Goal: Transaction & Acquisition: Purchase product/service

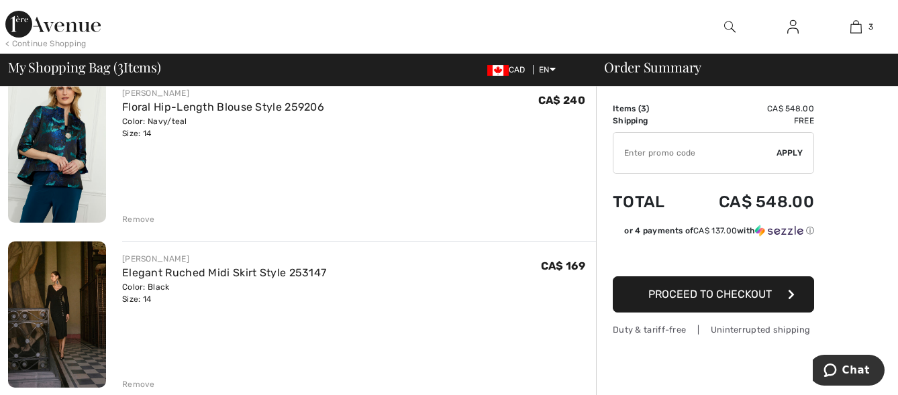
scroll to position [289, 0]
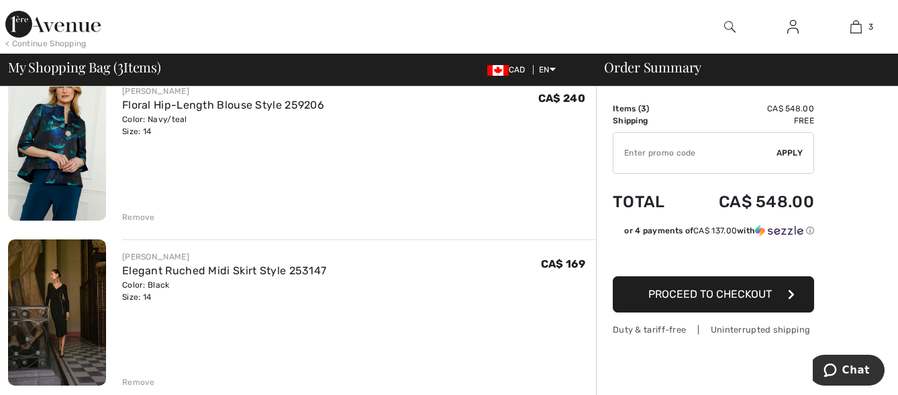
click at [63, 324] on img at bounding box center [57, 313] width 98 height 147
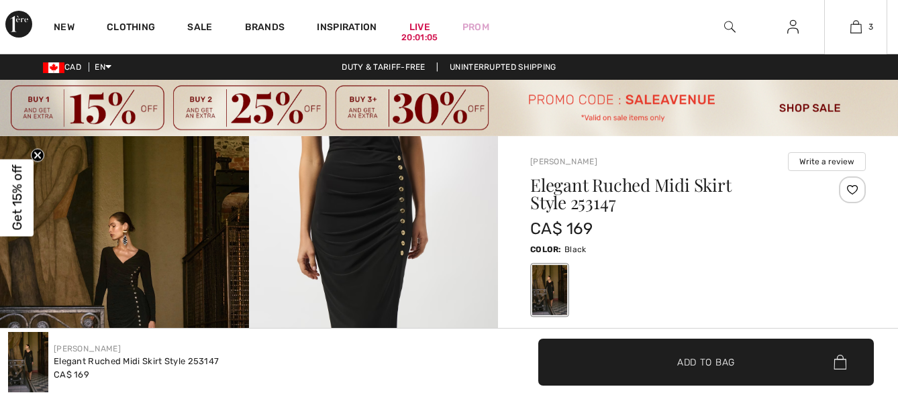
checkbox input "true"
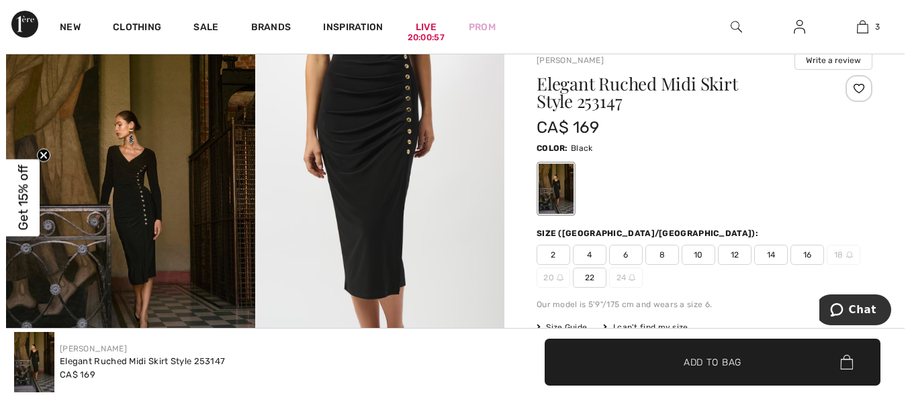
scroll to position [59, 0]
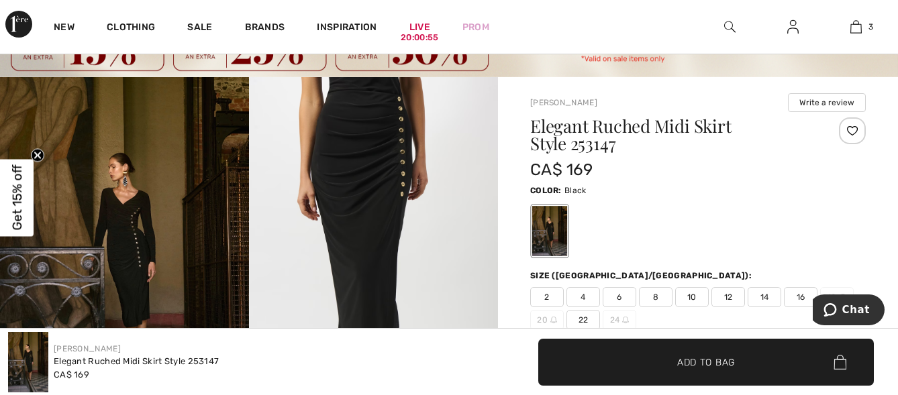
click at [362, 173] on img at bounding box center [373, 263] width 249 height 373
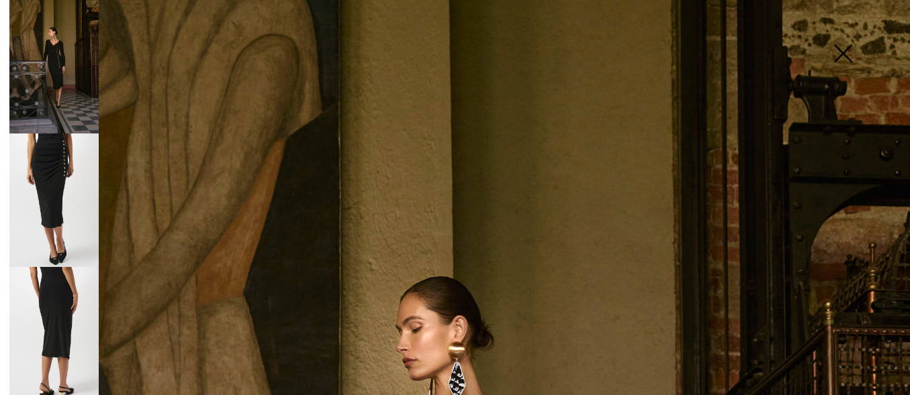
click at [54, 301] on img at bounding box center [53, 334] width 89 height 134
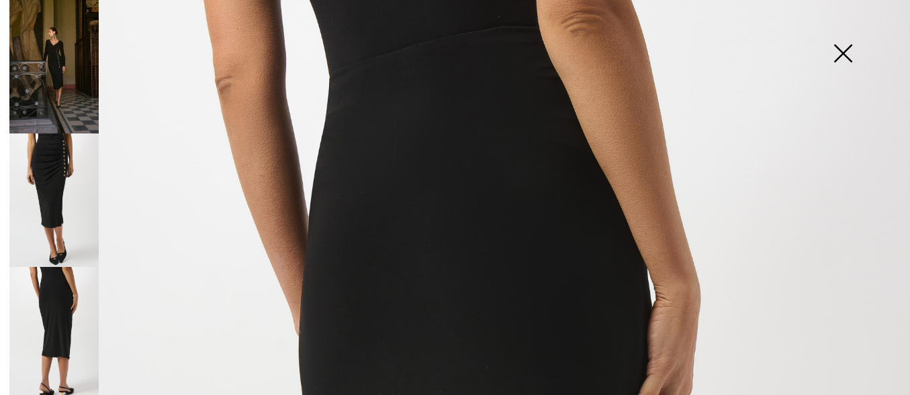
click at [55, 194] on img at bounding box center [53, 201] width 89 height 134
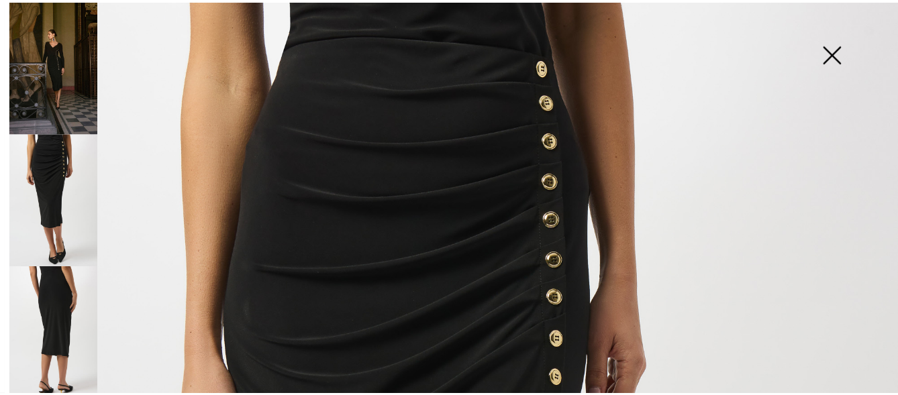
scroll to position [0, 0]
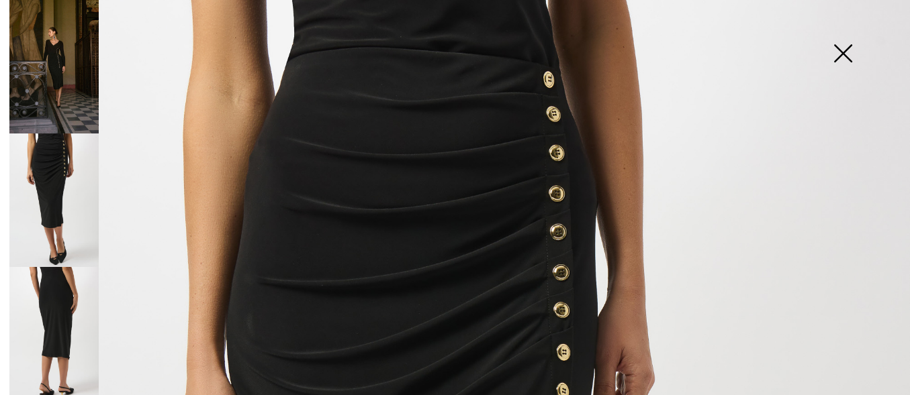
click at [62, 285] on img at bounding box center [53, 334] width 89 height 134
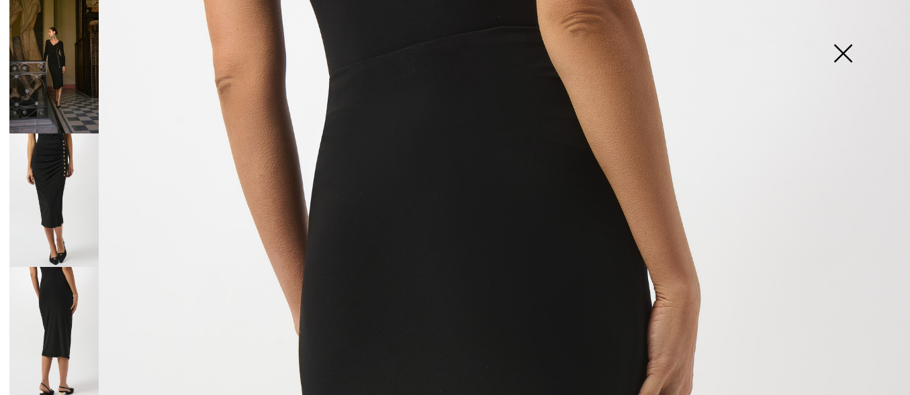
click at [838, 50] on img at bounding box center [842, 54] width 67 height 69
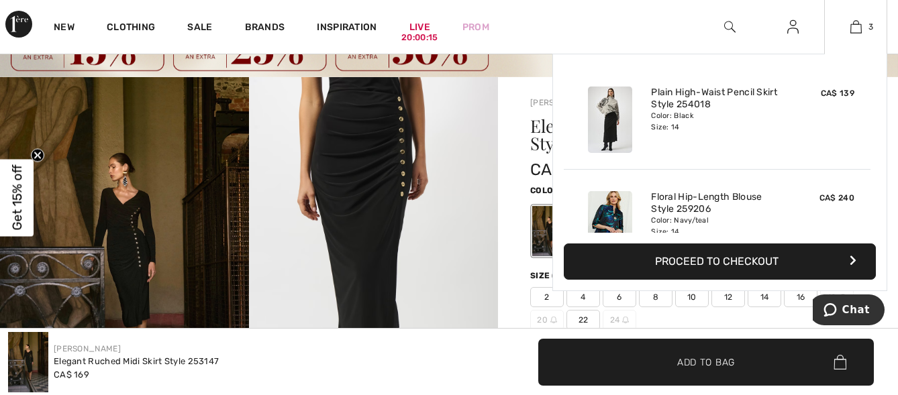
click at [607, 120] on img at bounding box center [610, 120] width 44 height 66
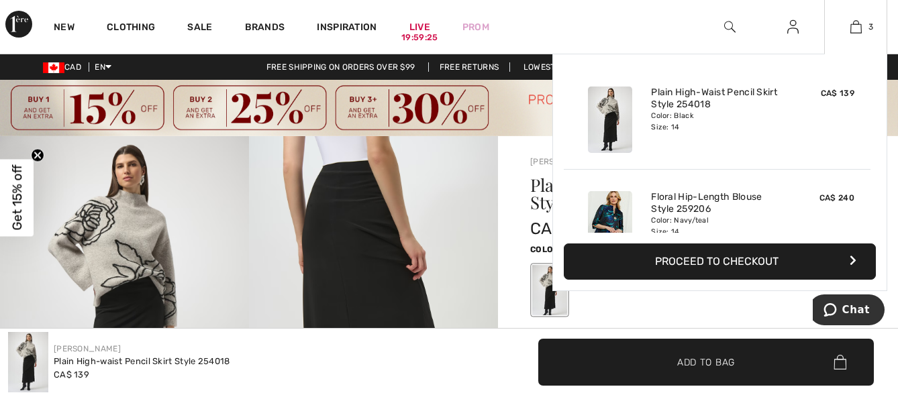
click at [607, 228] on img at bounding box center [610, 224] width 44 height 66
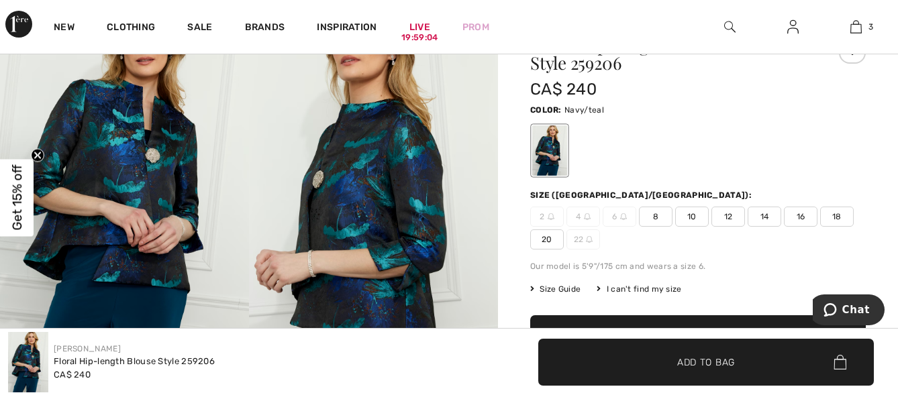
scroll to position [93, 0]
